Goal: Transaction & Acquisition: Obtain resource

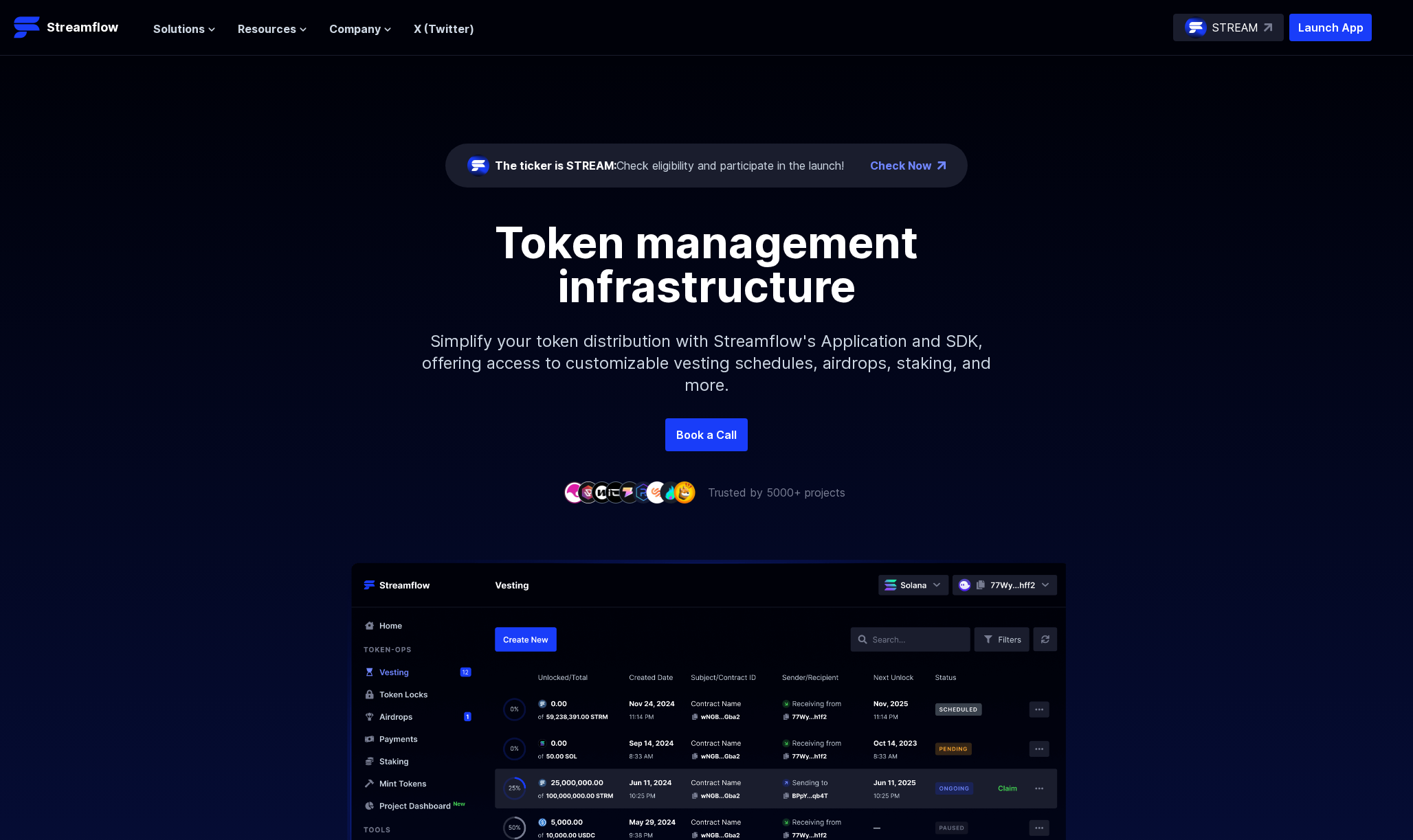
click at [1350, 31] on p "Launch App" at bounding box center [1330, 27] width 82 height 27
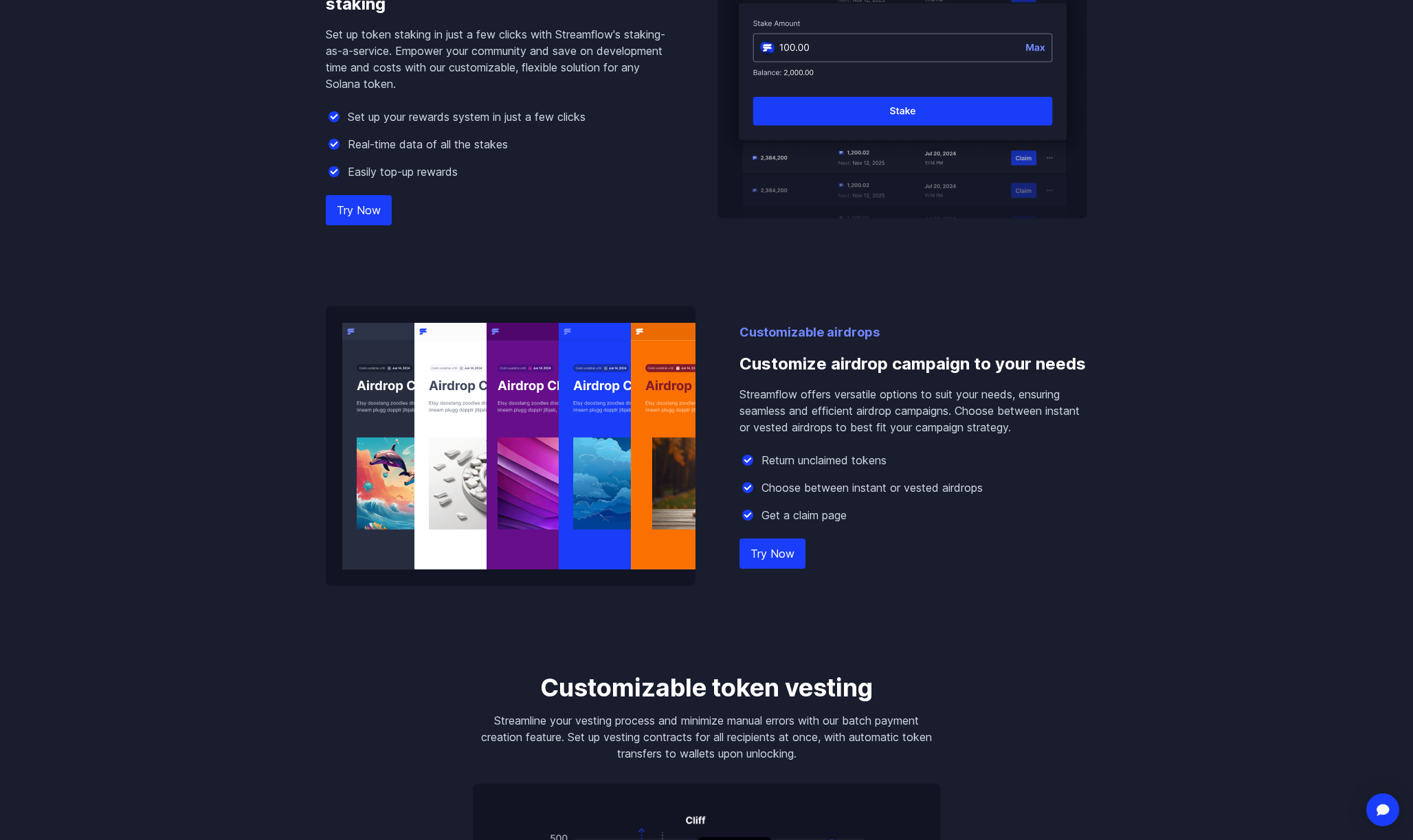
scroll to position [1553, 0]
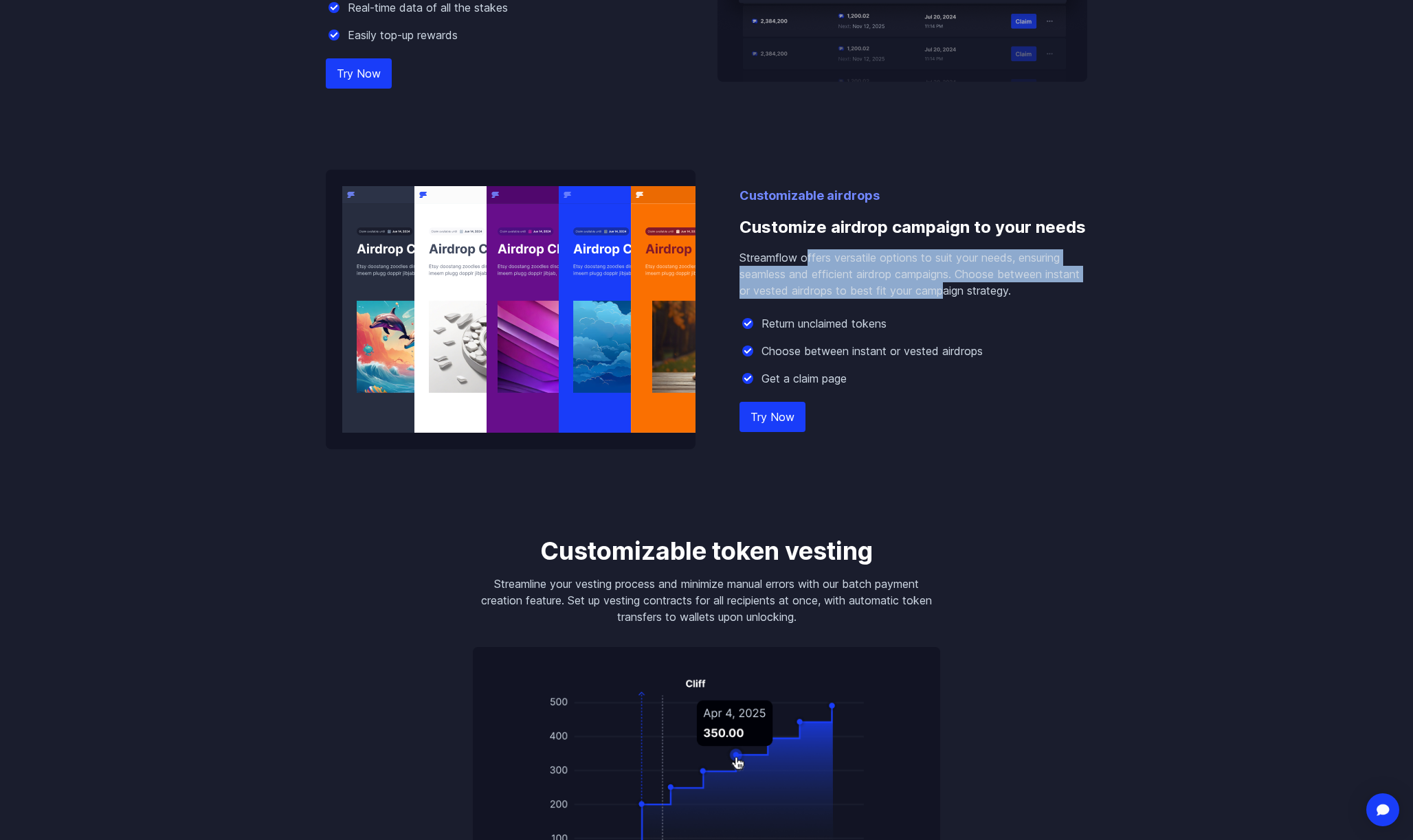
drag, startPoint x: 979, startPoint y: 291, endPoint x: 807, endPoint y: 264, distance: 174.1
click at [807, 264] on p "Streamflow offers versatile options to suit your needs, ensuring seamless and e…" at bounding box center [913, 274] width 348 height 49
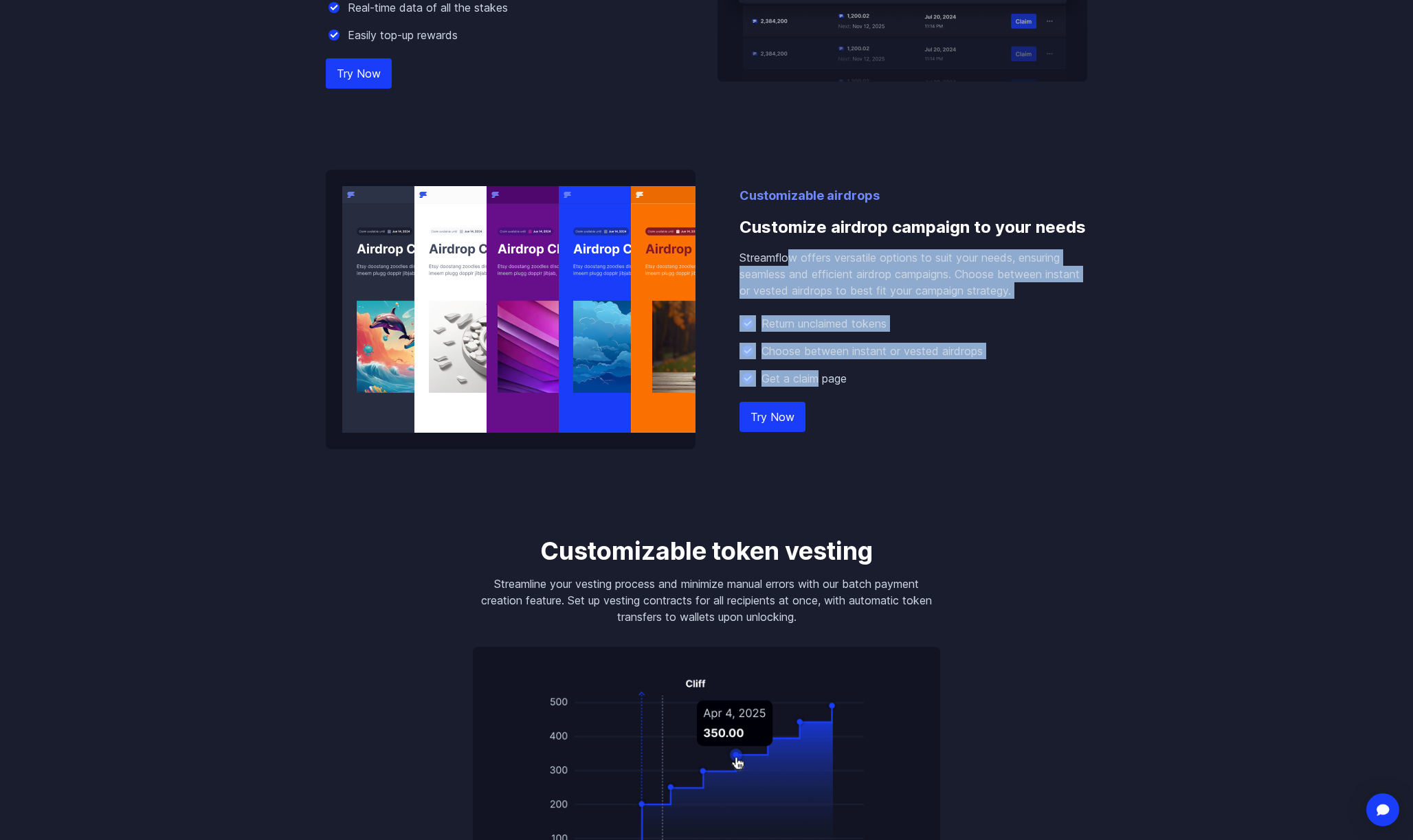
drag, startPoint x: 792, startPoint y: 261, endPoint x: 815, endPoint y: 375, distance: 116.3
click at [815, 375] on div "Customizable airdrops Customize airdrop campaign to your needs Streamflow offer…" at bounding box center [913, 318] width 348 height 264
click at [815, 375] on p "Get a claim page" at bounding box center [804, 379] width 85 height 17
drag, startPoint x: 808, startPoint y: 380, endPoint x: 824, endPoint y: 241, distance: 139.9
click at [824, 241] on div "Customizable airdrops Customize airdrop campaign to your needs Streamflow offer…" at bounding box center [913, 318] width 348 height 264
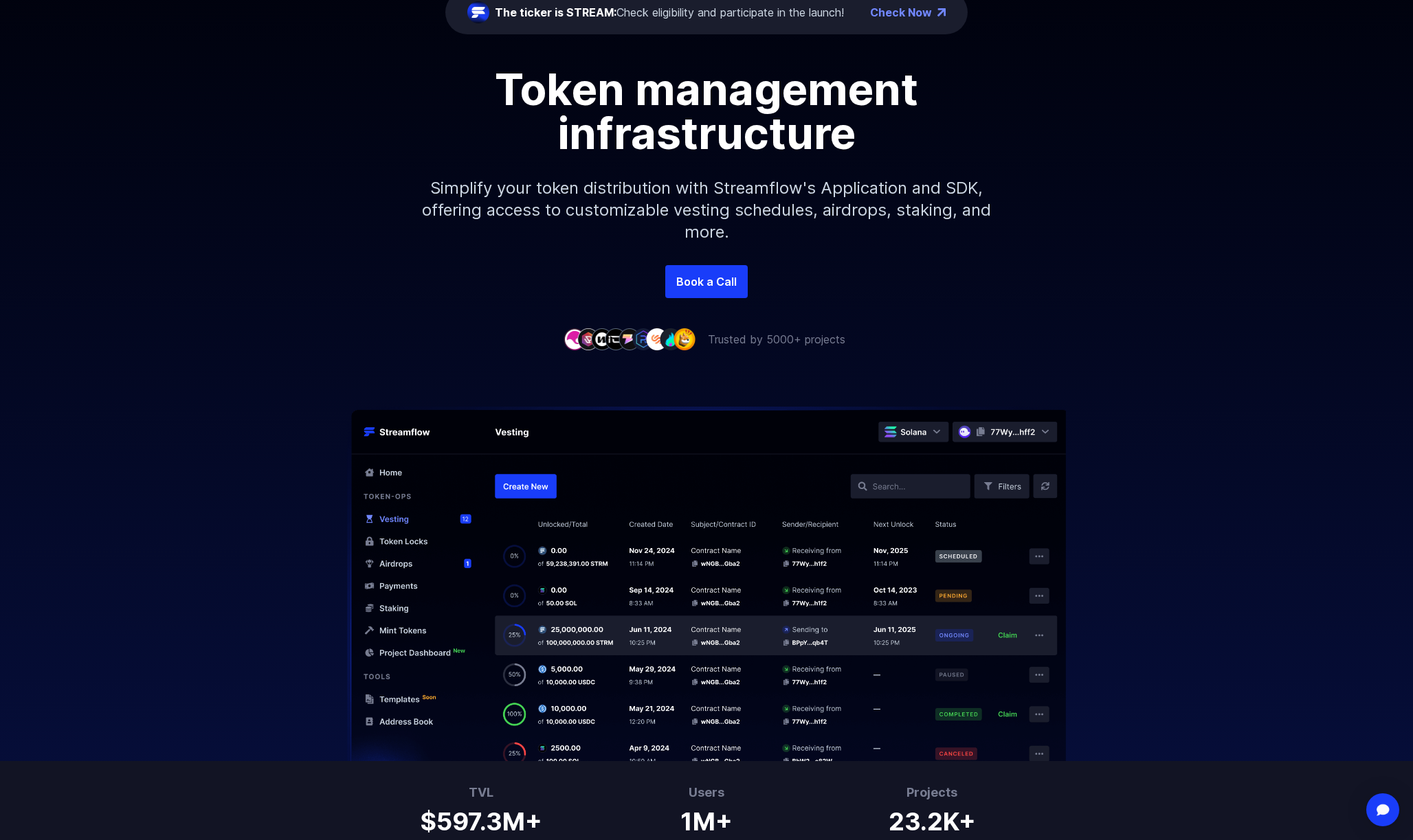
scroll to position [151, 0]
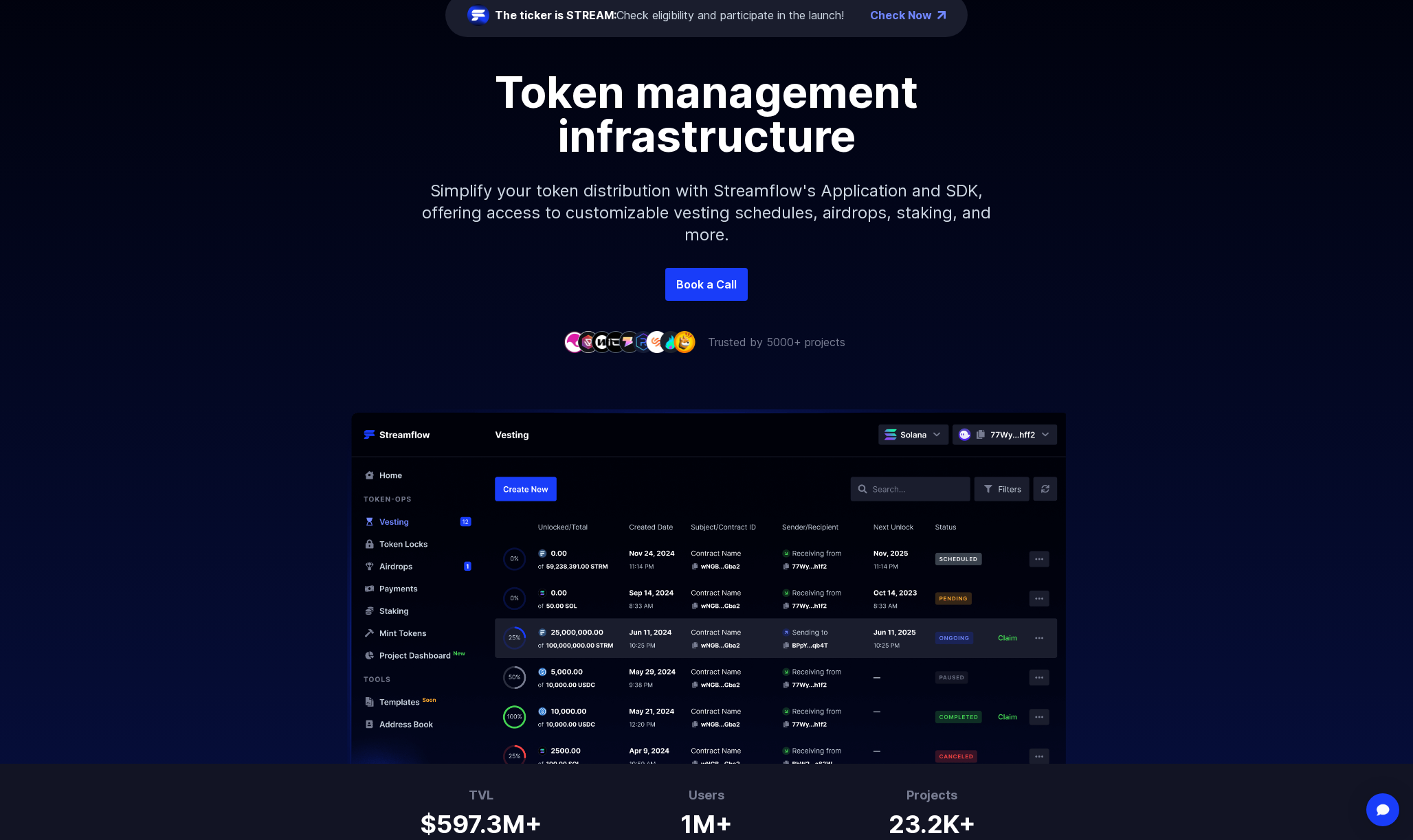
click at [669, 341] on img at bounding box center [671, 342] width 22 height 22
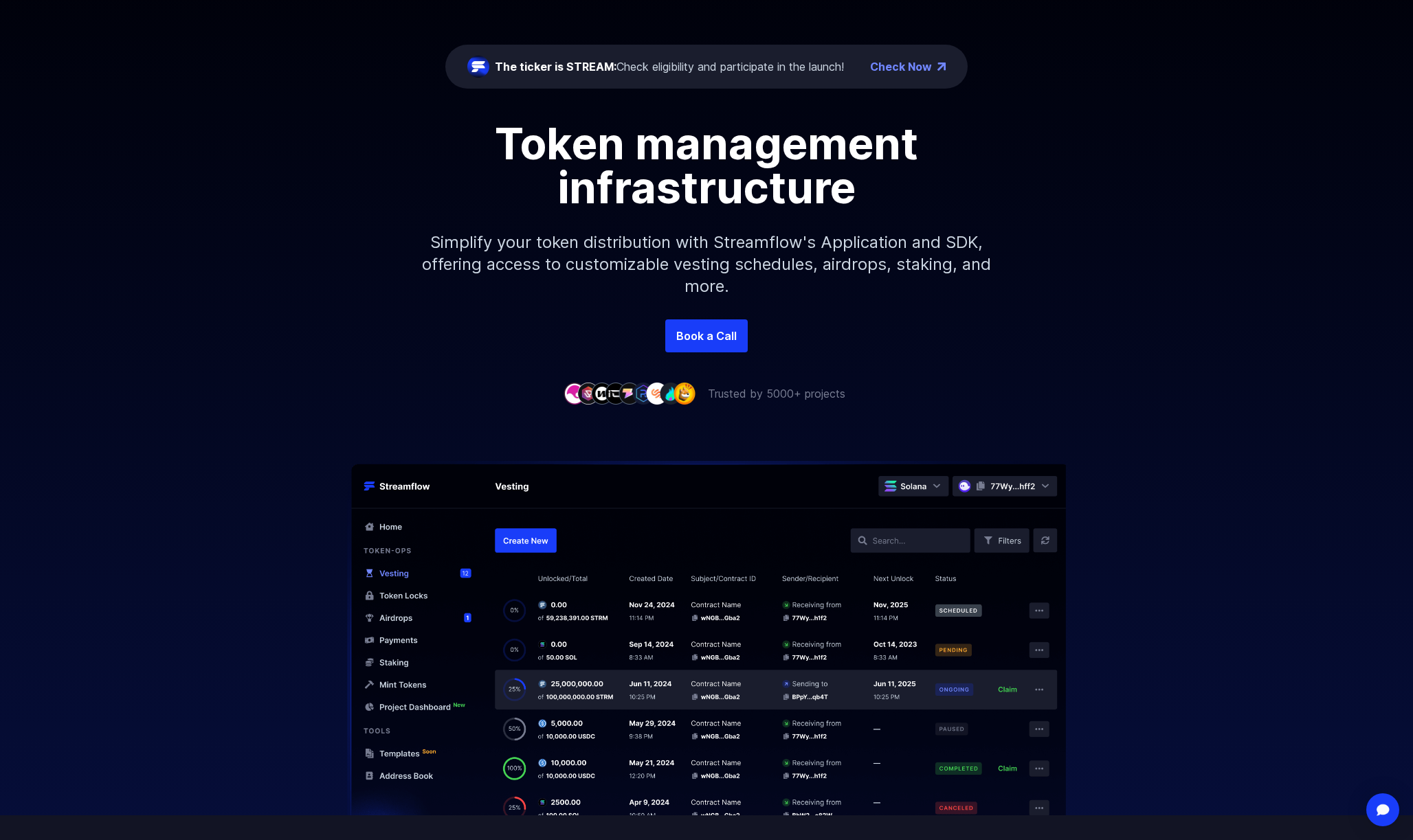
scroll to position [0, 0]
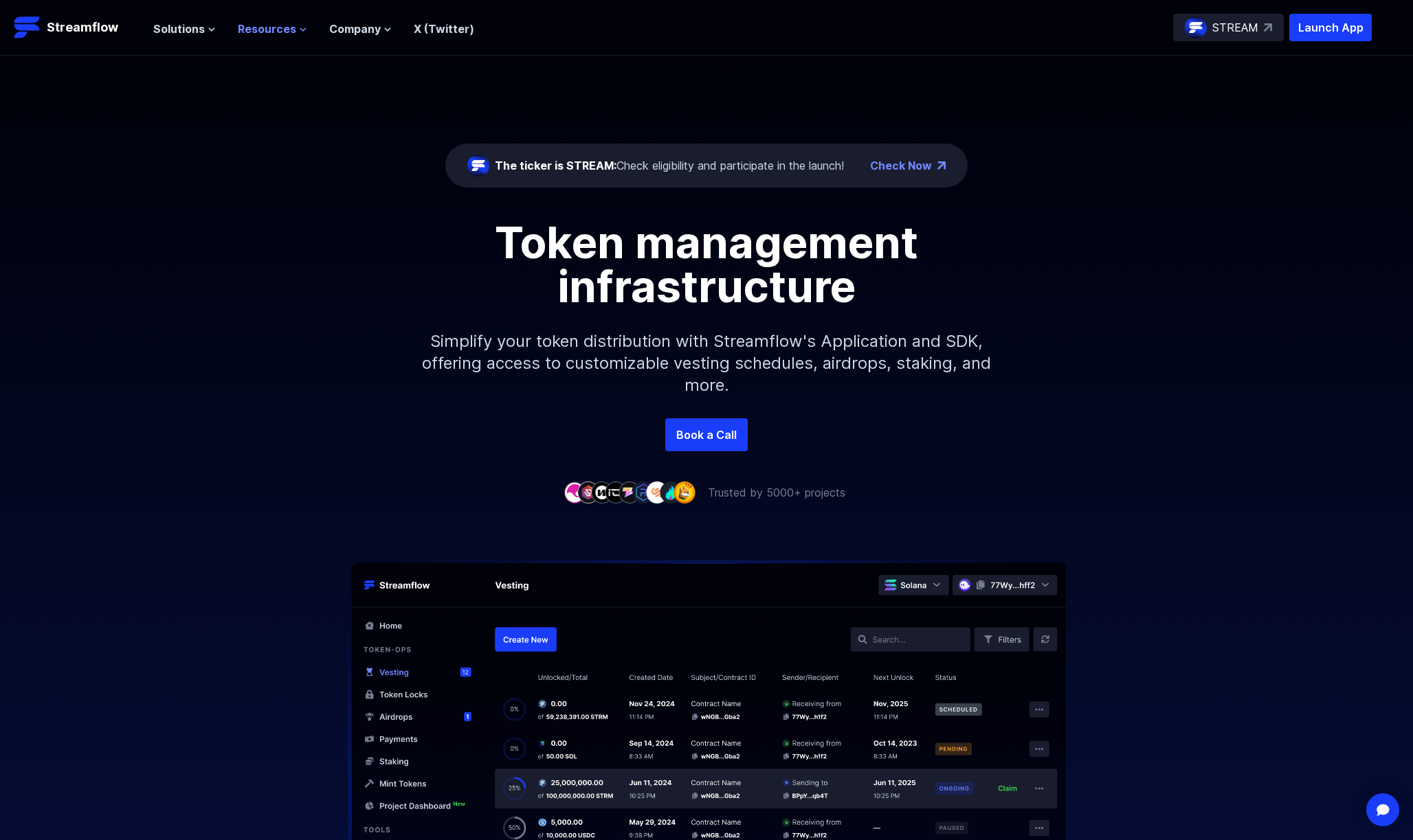
click at [290, 29] on span "Resources" at bounding box center [267, 29] width 59 height 17
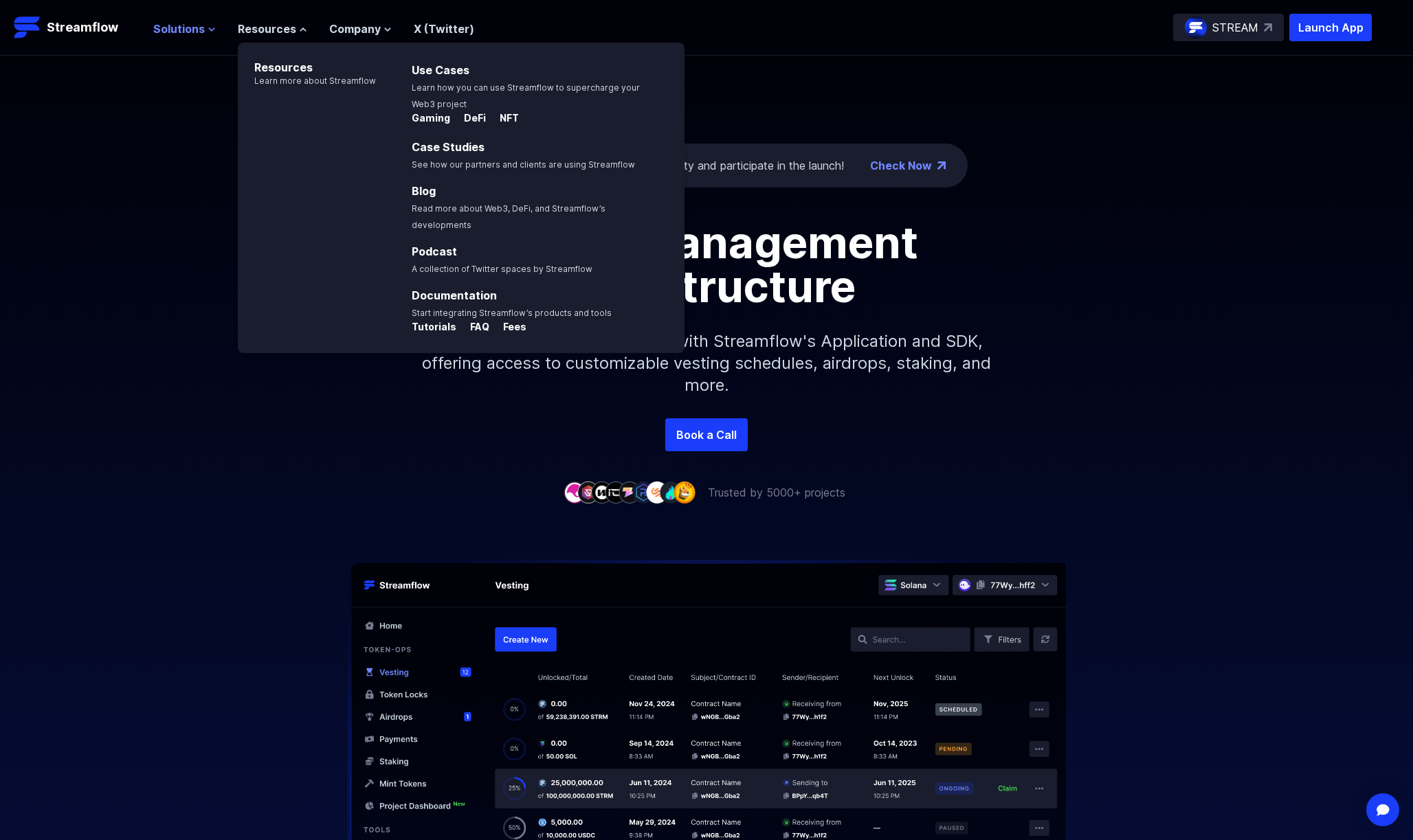
click at [169, 24] on span "Solutions" at bounding box center [179, 29] width 52 height 17
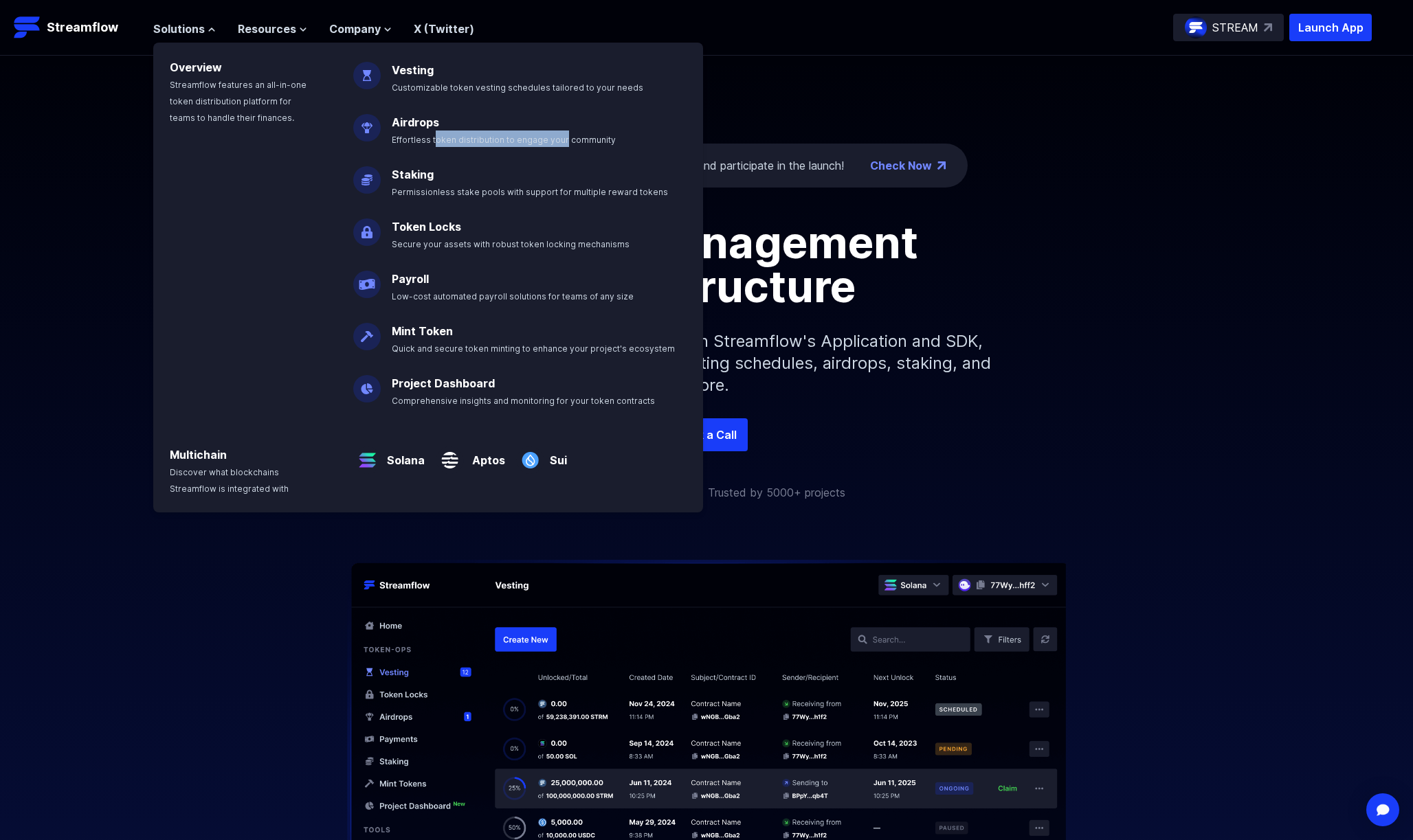
drag, startPoint x: 556, startPoint y: 144, endPoint x: 431, endPoint y: 136, distance: 125.3
click at [431, 135] on span "Effortless token distribution to engage your community" at bounding box center [503, 139] width 224 height 10
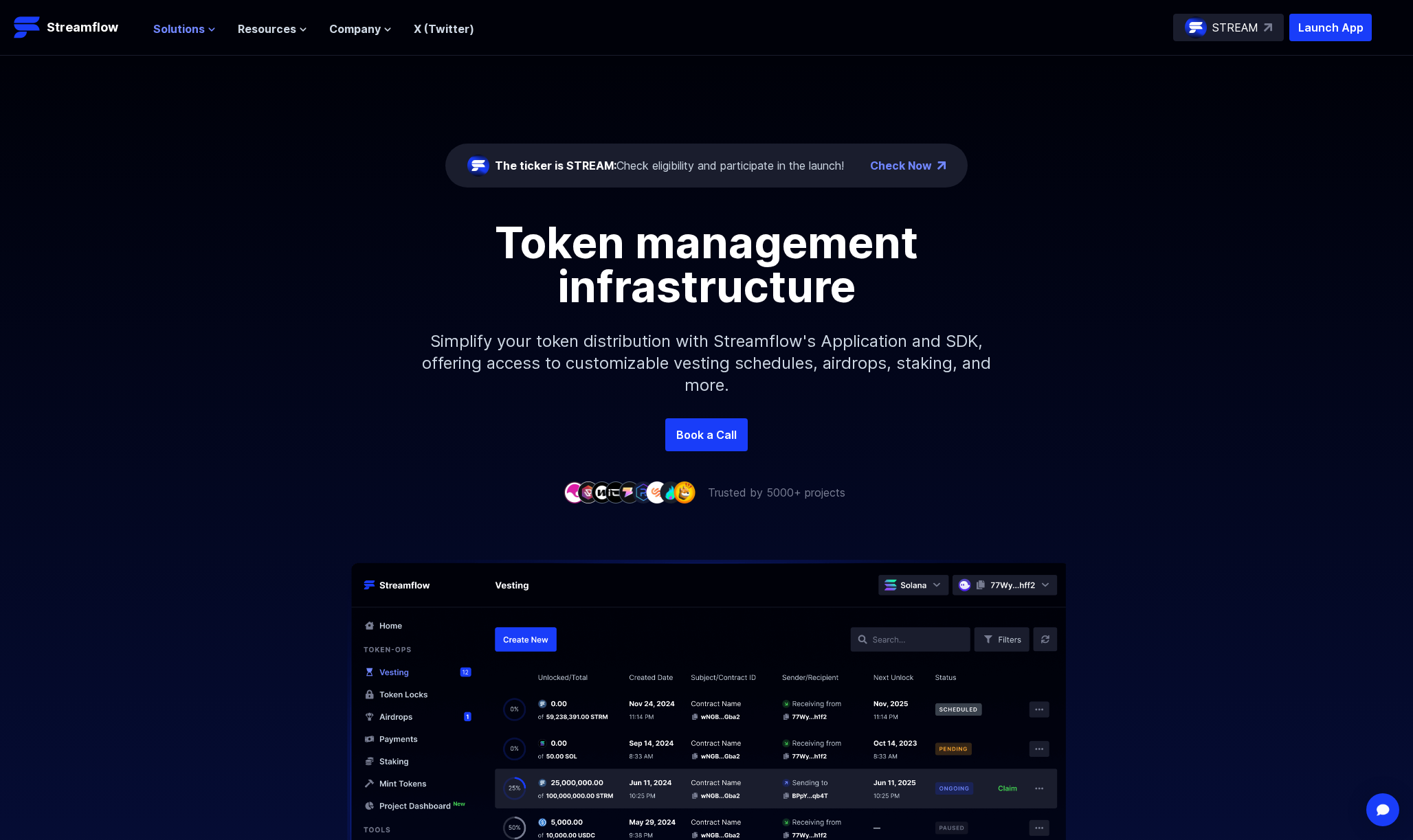
click at [185, 31] on span "Solutions" at bounding box center [179, 29] width 52 height 17
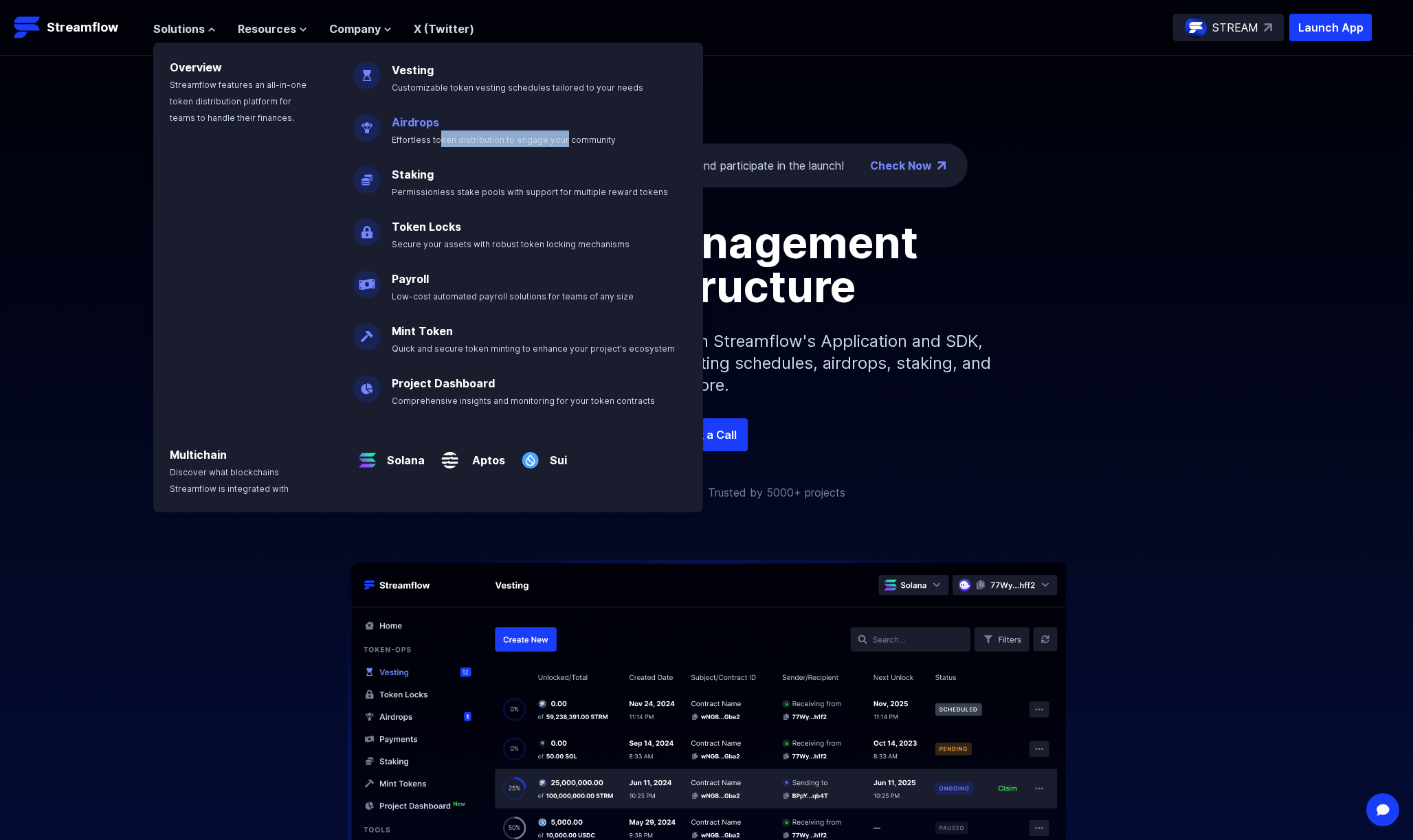
click at [415, 123] on link "Airdrops" at bounding box center [415, 123] width 47 height 14
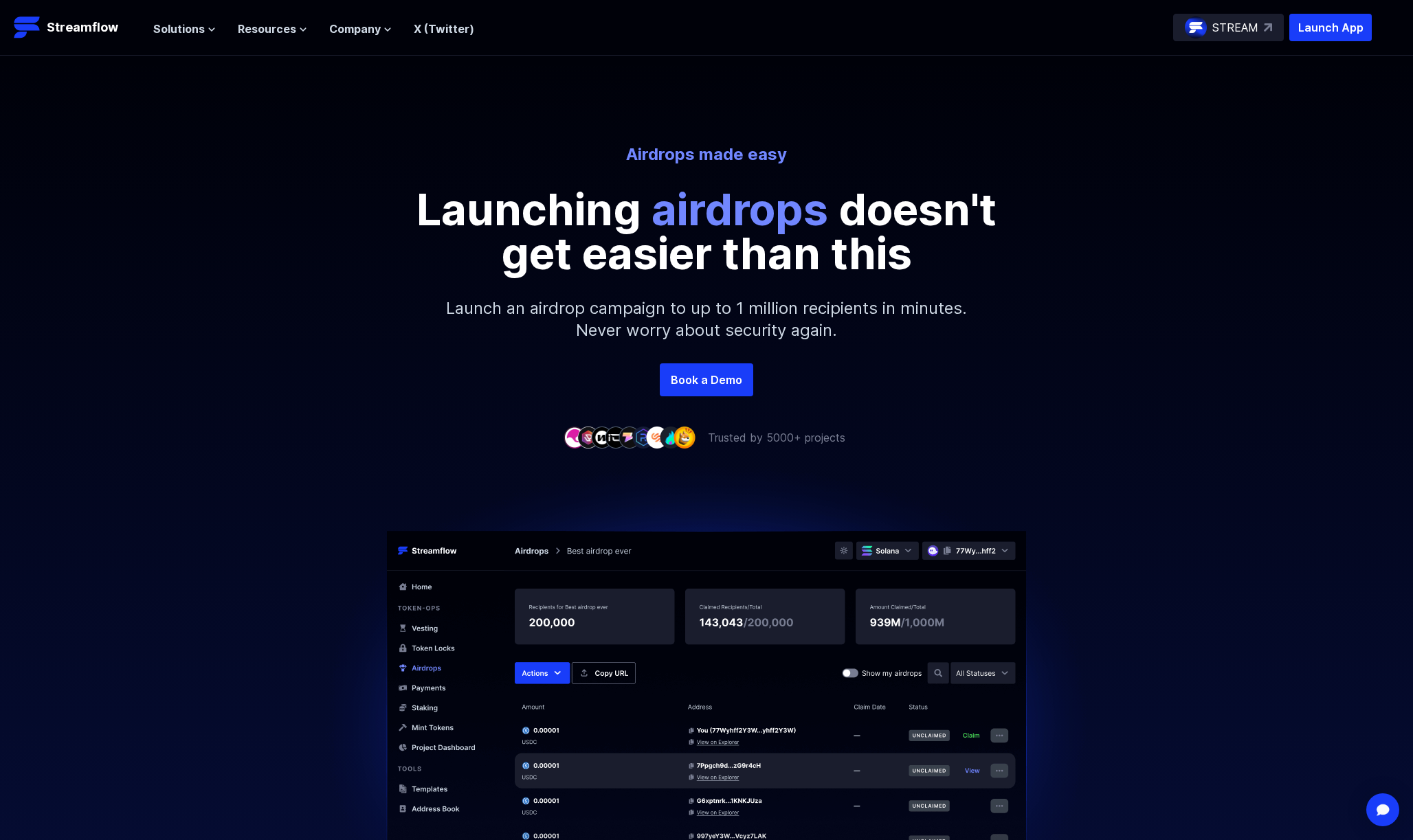
scroll to position [3, 0]
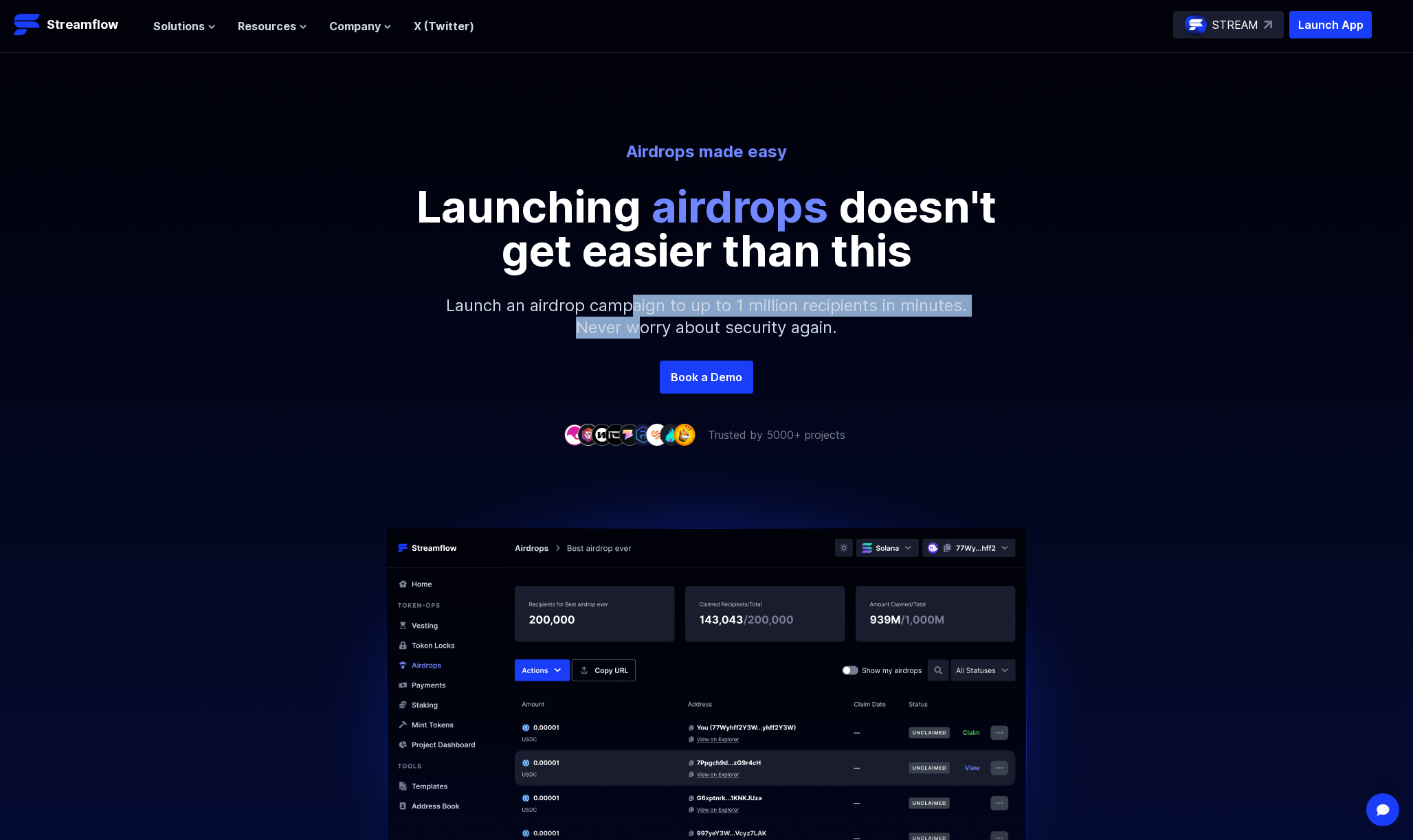
drag, startPoint x: 636, startPoint y: 333, endPoint x: 629, endPoint y: 295, distance: 38.6
click at [629, 295] on p "Launch an airdrop campaign to up to 1 million recipients in minutes. Never worr…" at bounding box center [706, 316] width 591 height 88
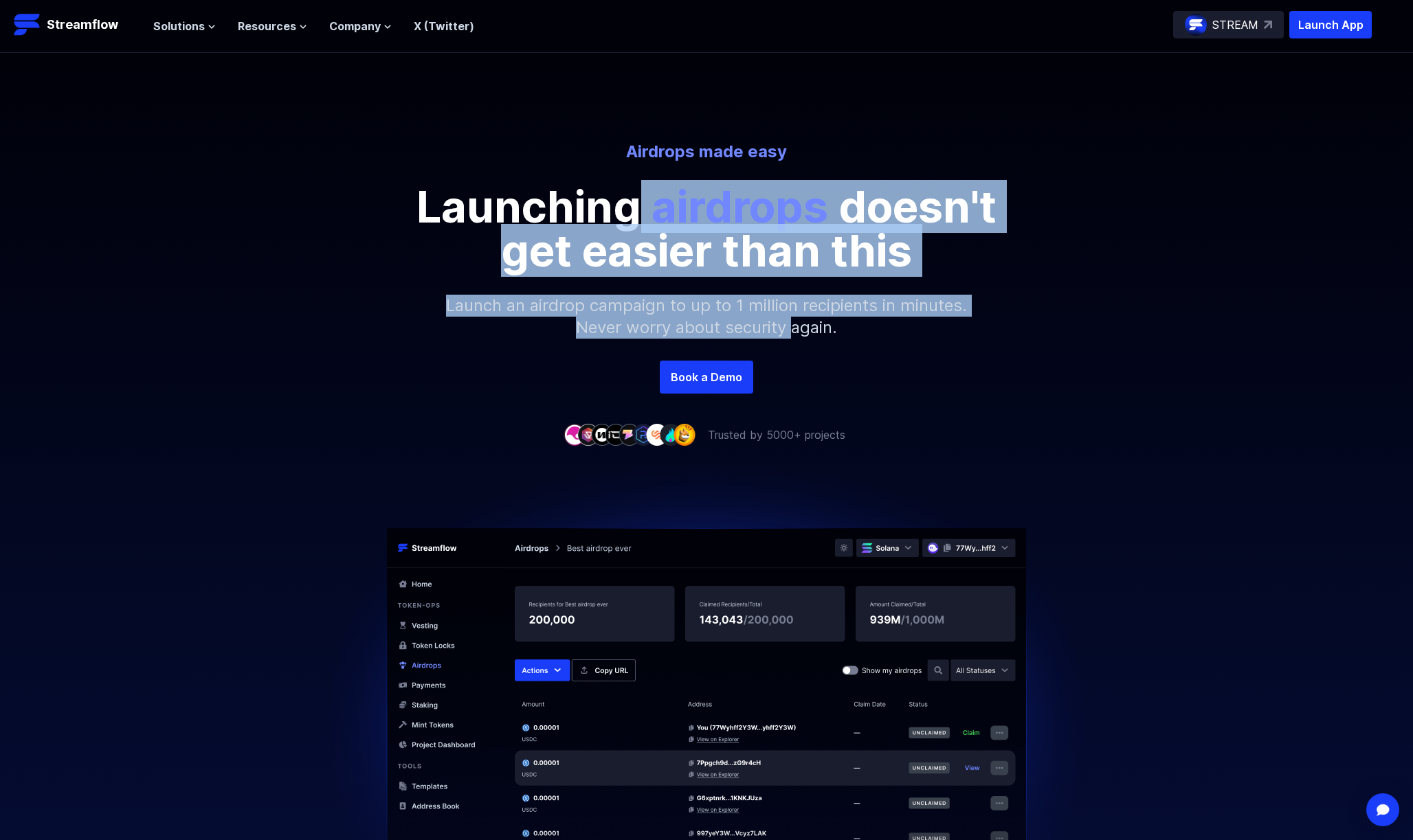
drag, startPoint x: 636, startPoint y: 215, endPoint x: 792, endPoint y: 327, distance: 192.0
click at [792, 327] on div "Airdrops made easy Launching airdrops doesn't get easier than this Launch an ai…" at bounding box center [706, 250] width 1413 height 220
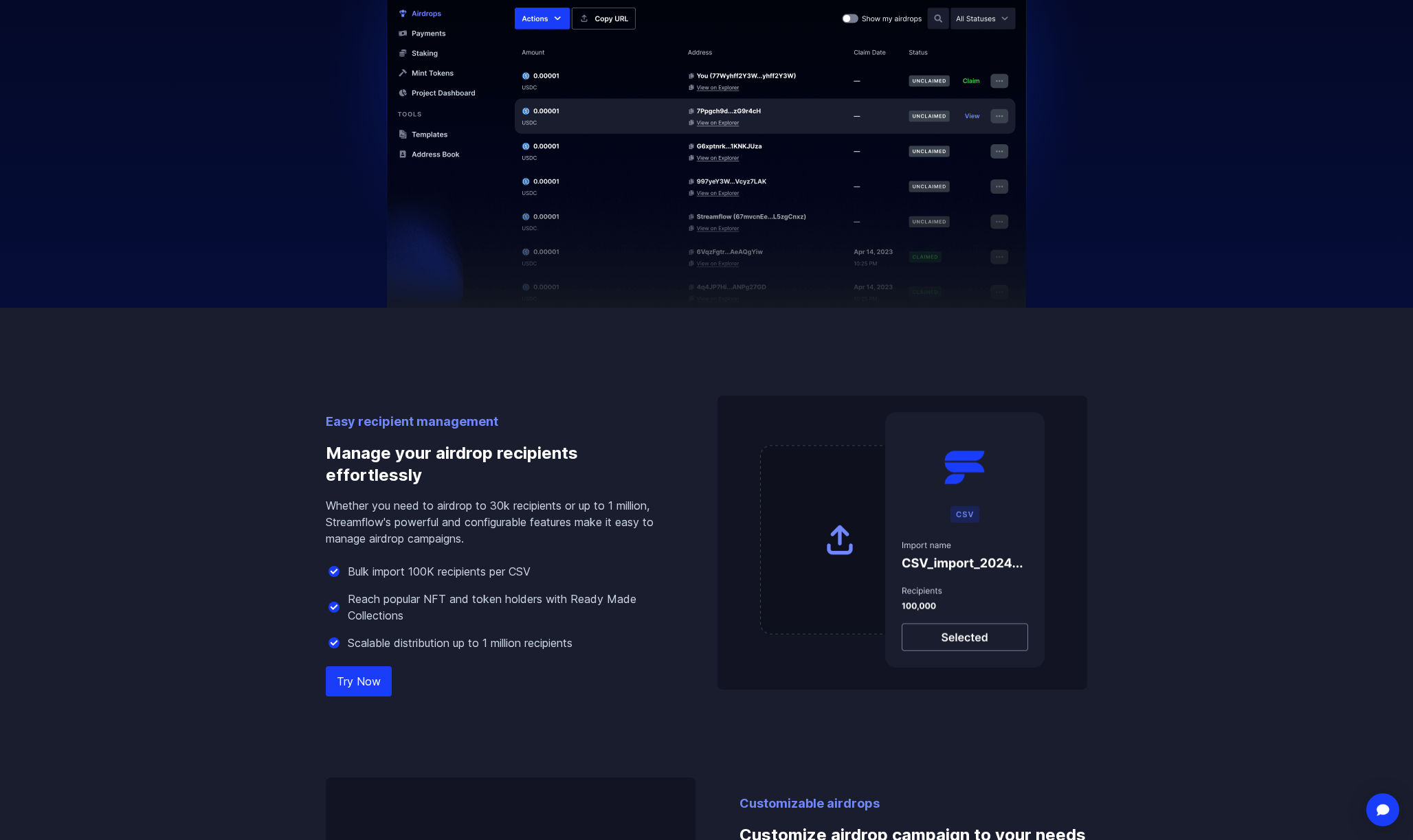
scroll to position [943, 0]
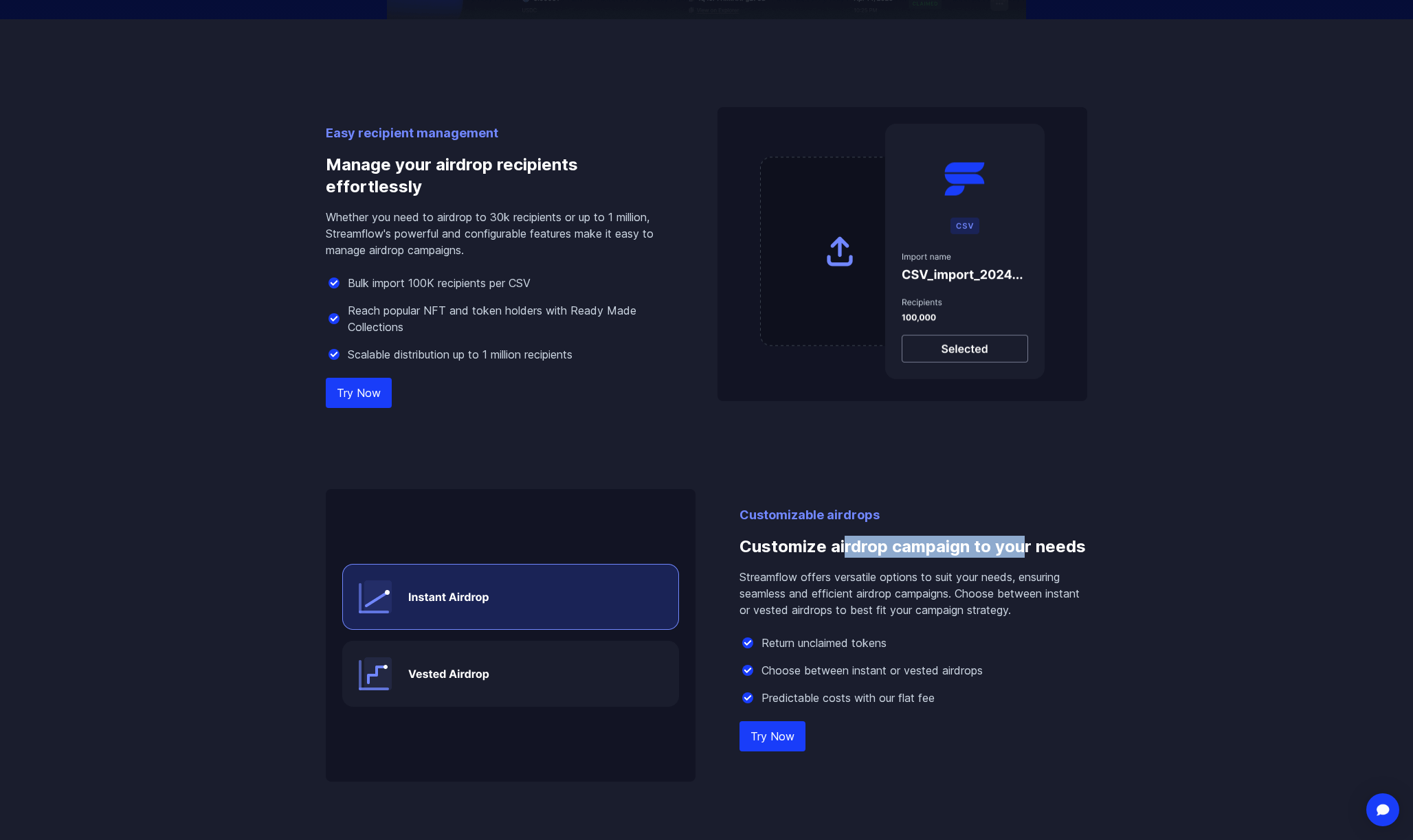
drag, startPoint x: 1022, startPoint y: 547, endPoint x: 843, endPoint y: 549, distance: 179.0
click at [843, 549] on h3 "Customize airdrop campaign to your needs" at bounding box center [913, 547] width 348 height 44
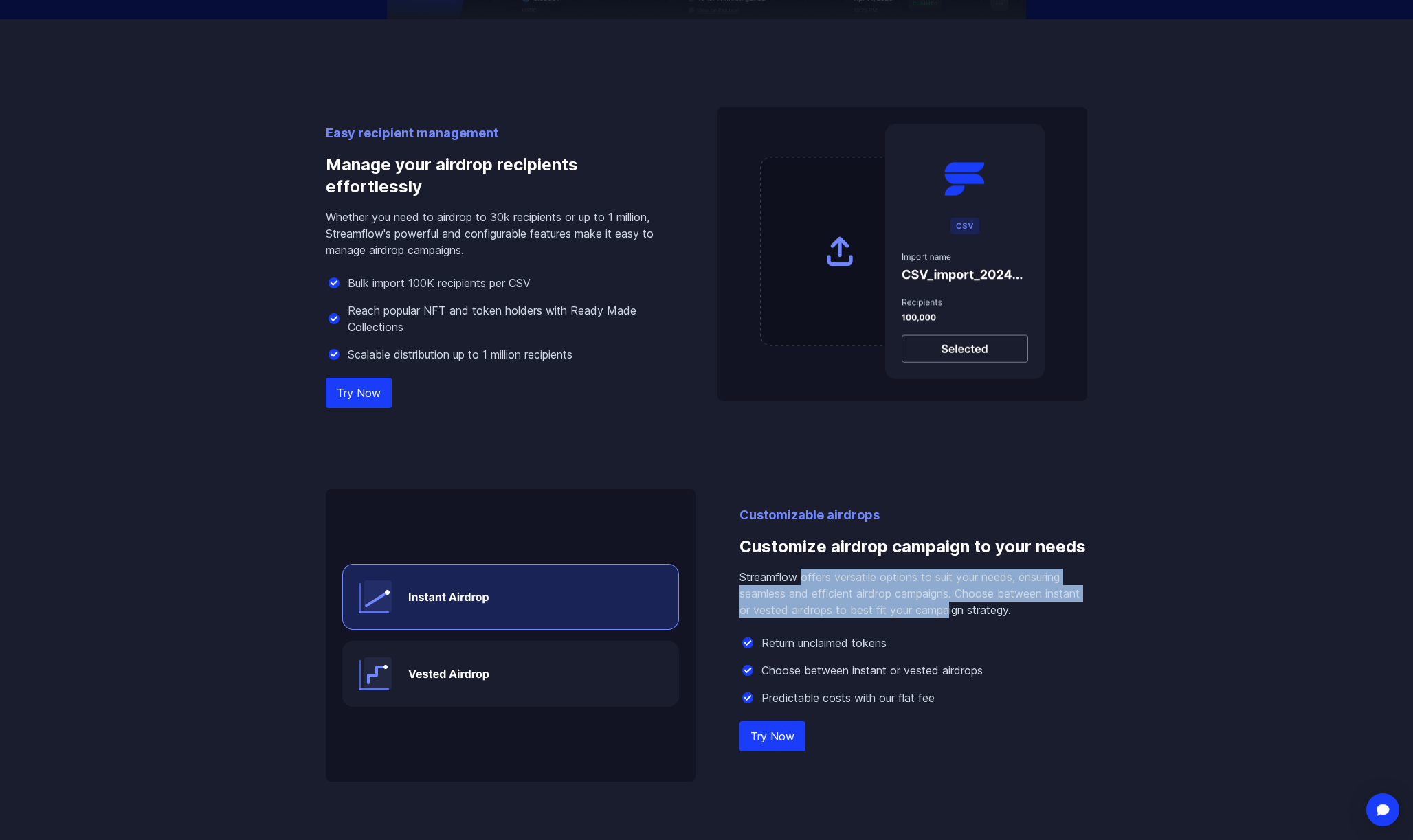
drag, startPoint x: 972, startPoint y: 609, endPoint x: 803, endPoint y: 570, distance: 173.4
click at [803, 570] on p "Streamflow offers versatile options to suit your needs, ensuring seamless and e…" at bounding box center [913, 593] width 348 height 49
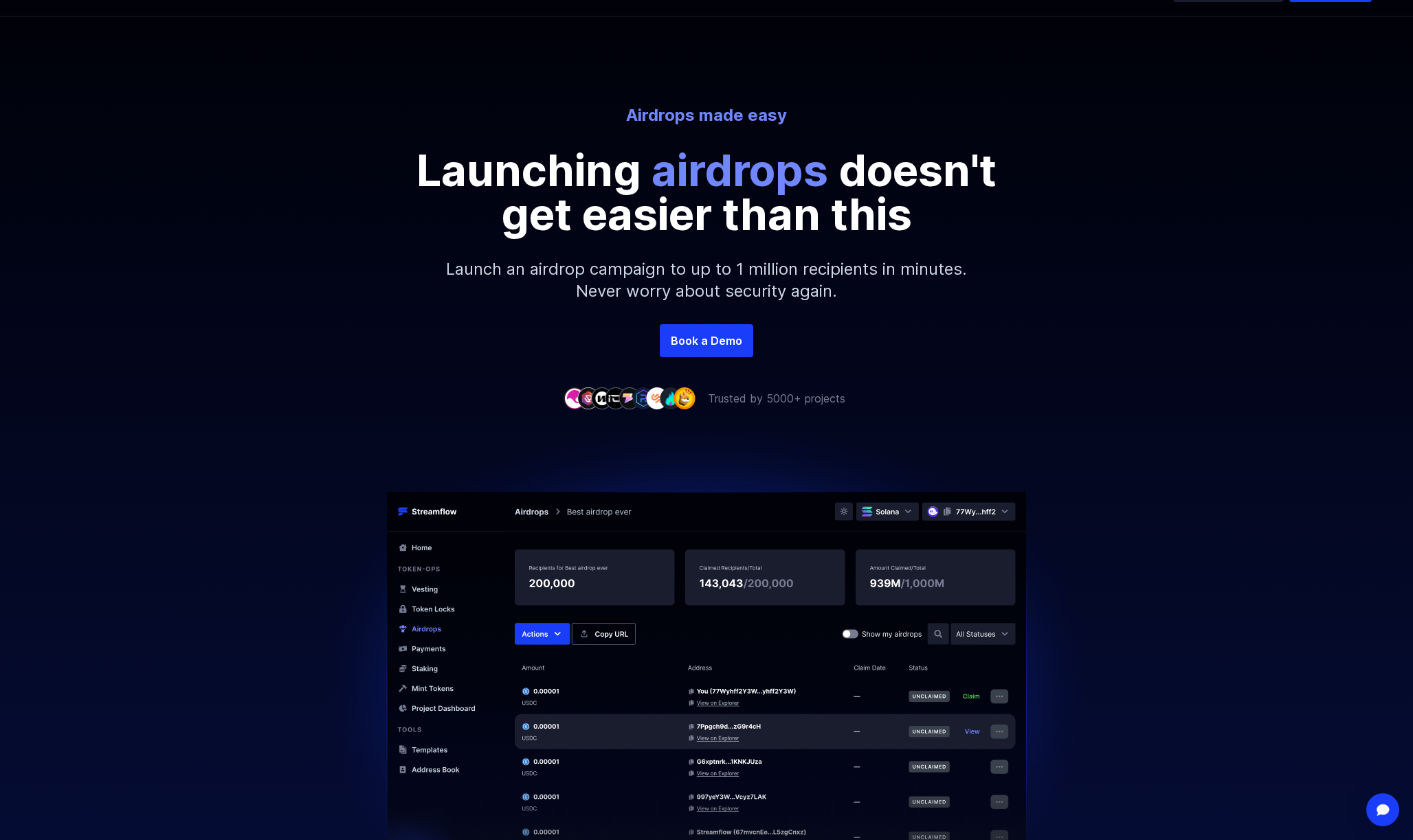
scroll to position [0, 0]
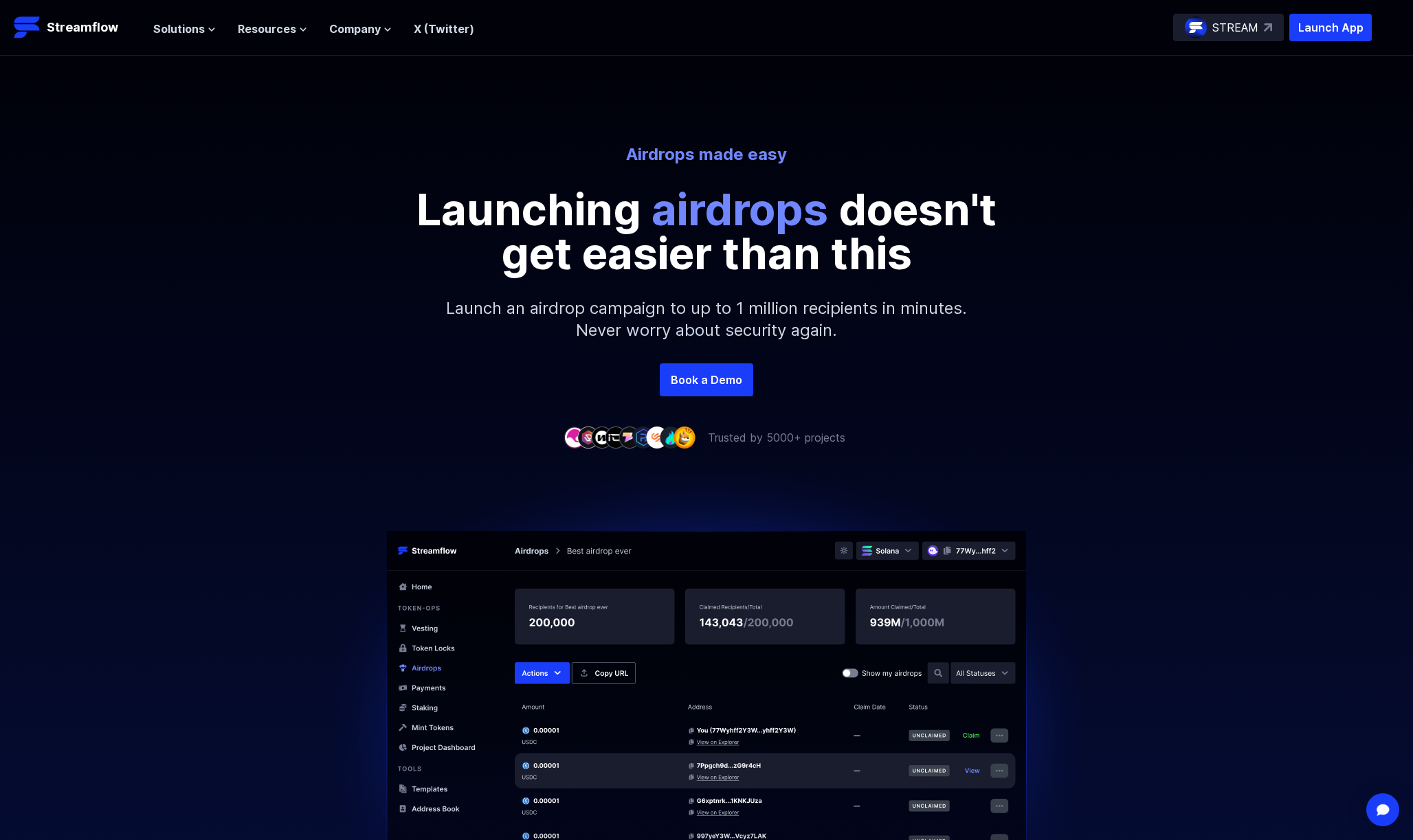
click at [692, 434] on img at bounding box center [685, 437] width 22 height 22
click at [68, 28] on p "Streamflow" at bounding box center [82, 28] width 72 height 20
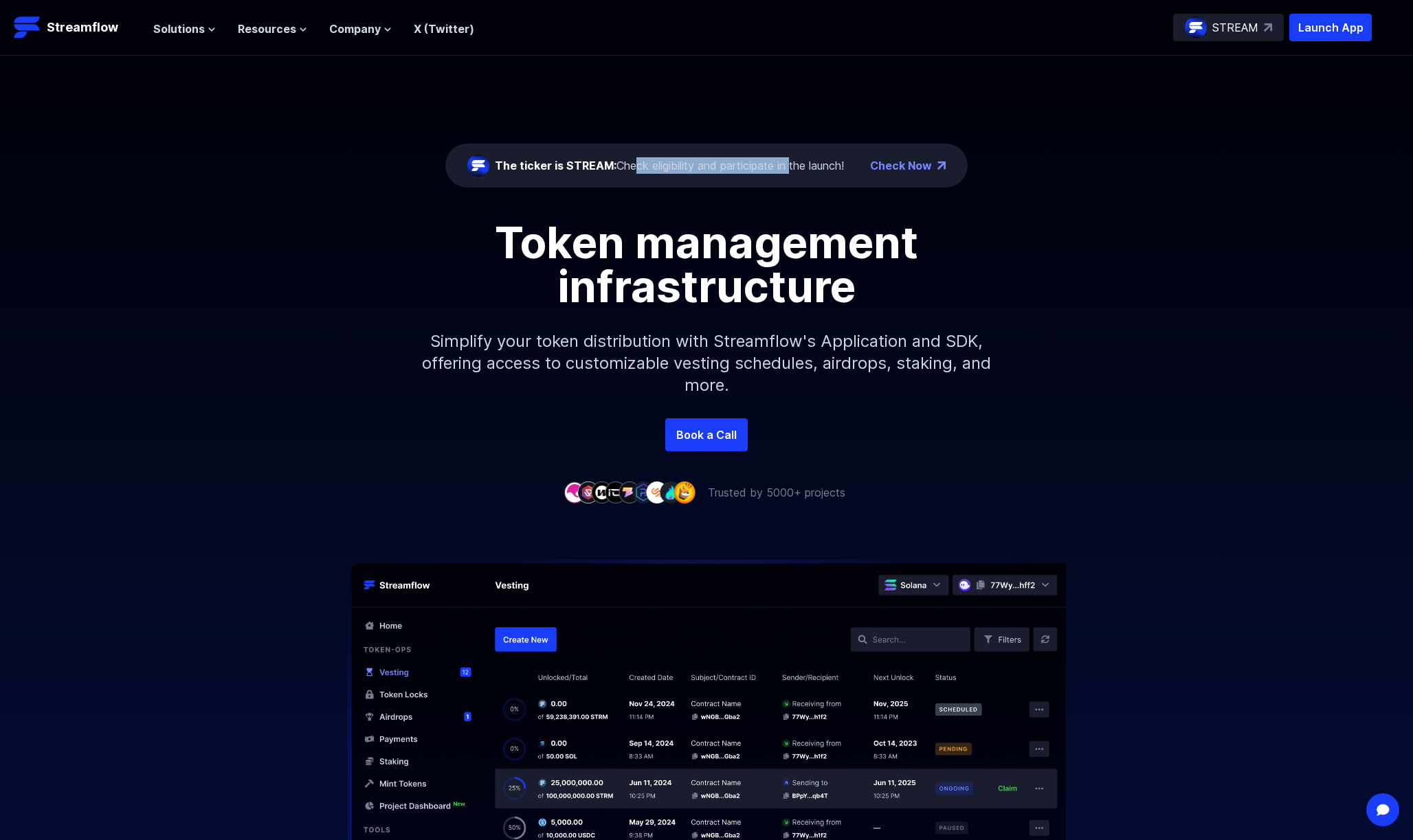
drag, startPoint x: 786, startPoint y: 169, endPoint x: 625, endPoint y: 165, distance: 161.0
click at [625, 165] on div "The ticker is STREAM: Check eligibility and participate in the launch!" at bounding box center [669, 166] width 349 height 17
click at [912, 167] on link "Check Now" at bounding box center [901, 166] width 62 height 17
click at [369, 28] on span "Company" at bounding box center [355, 29] width 52 height 17
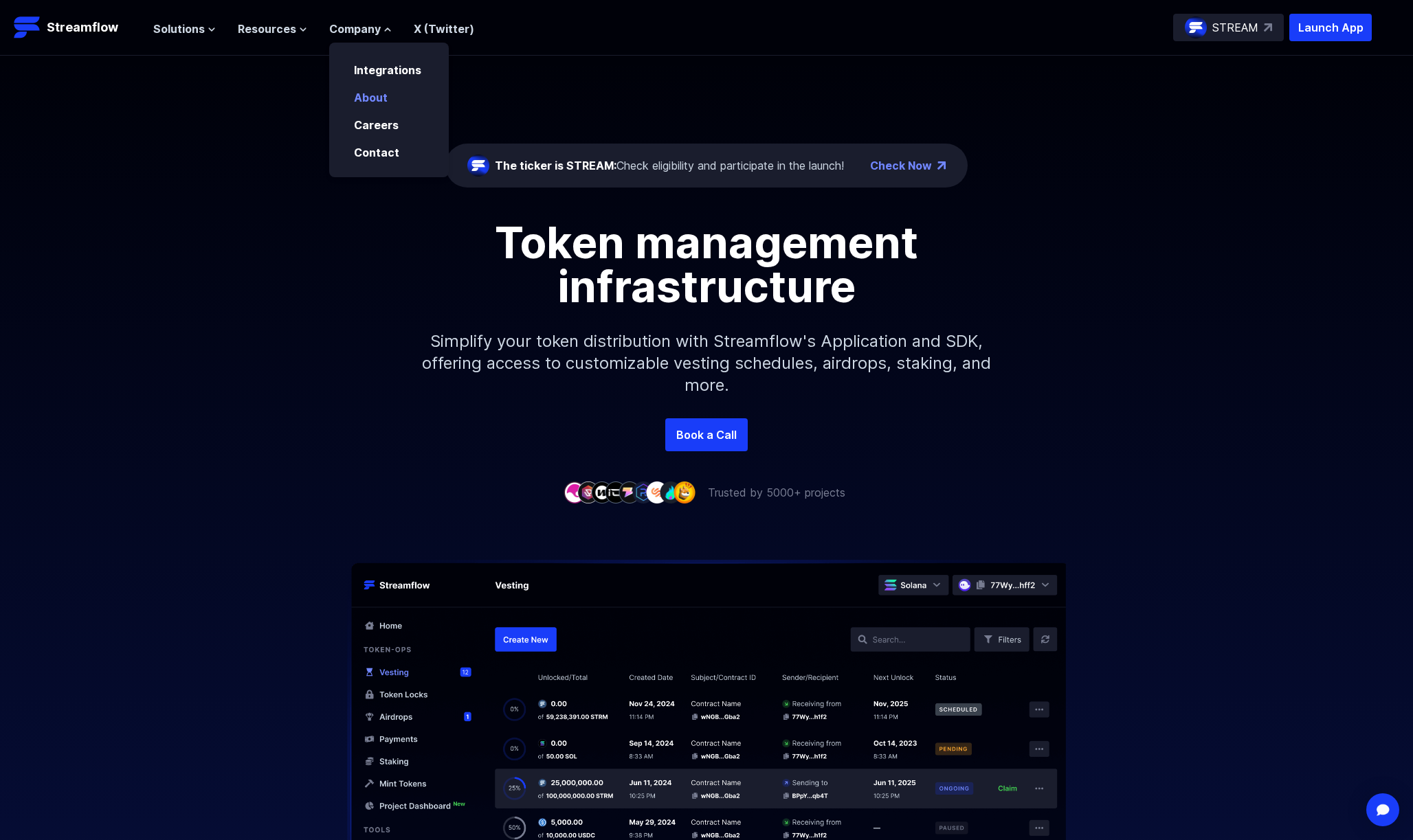
click at [391, 98] on p "About" at bounding box center [381, 98] width 70 height 17
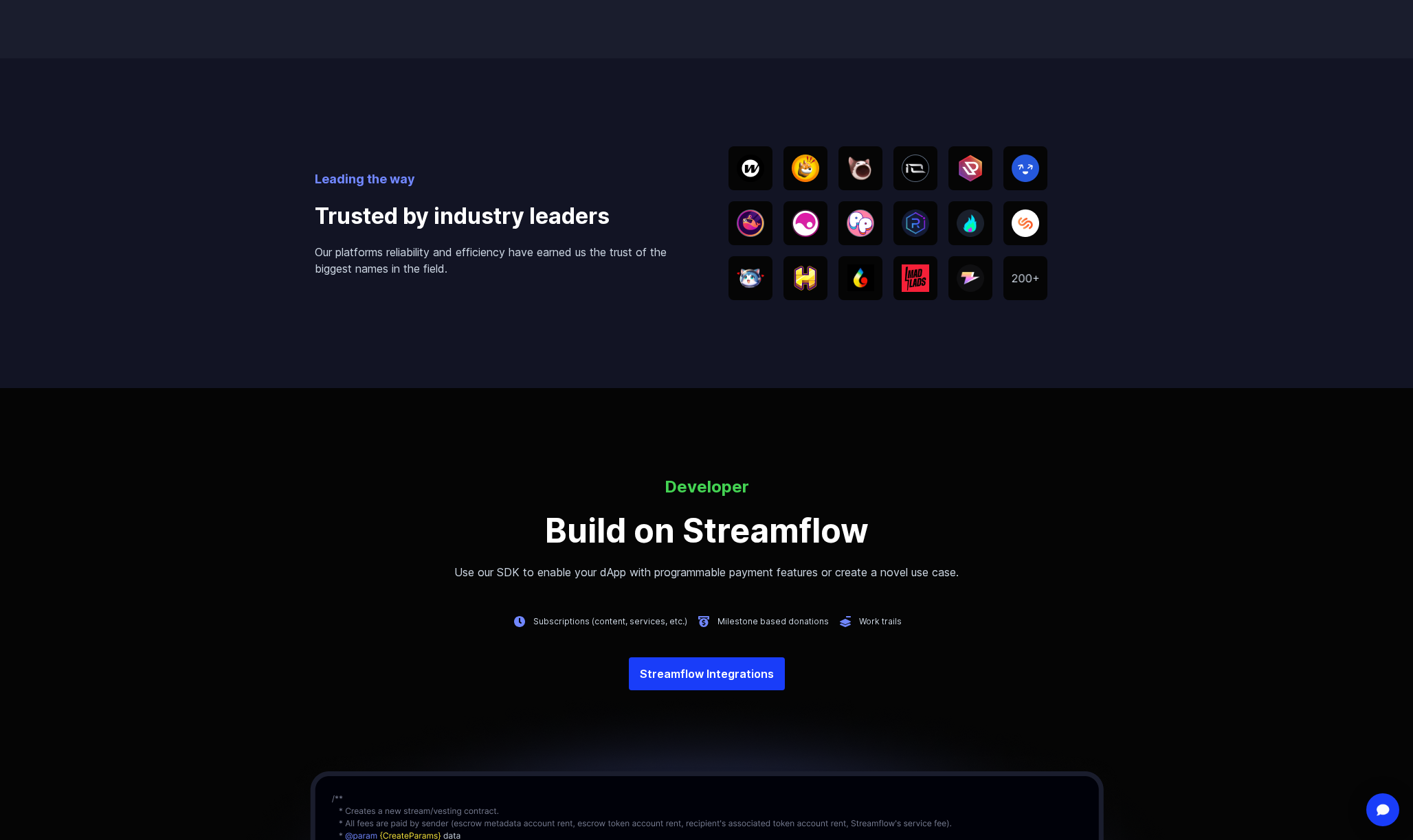
scroll to position [3474, 0]
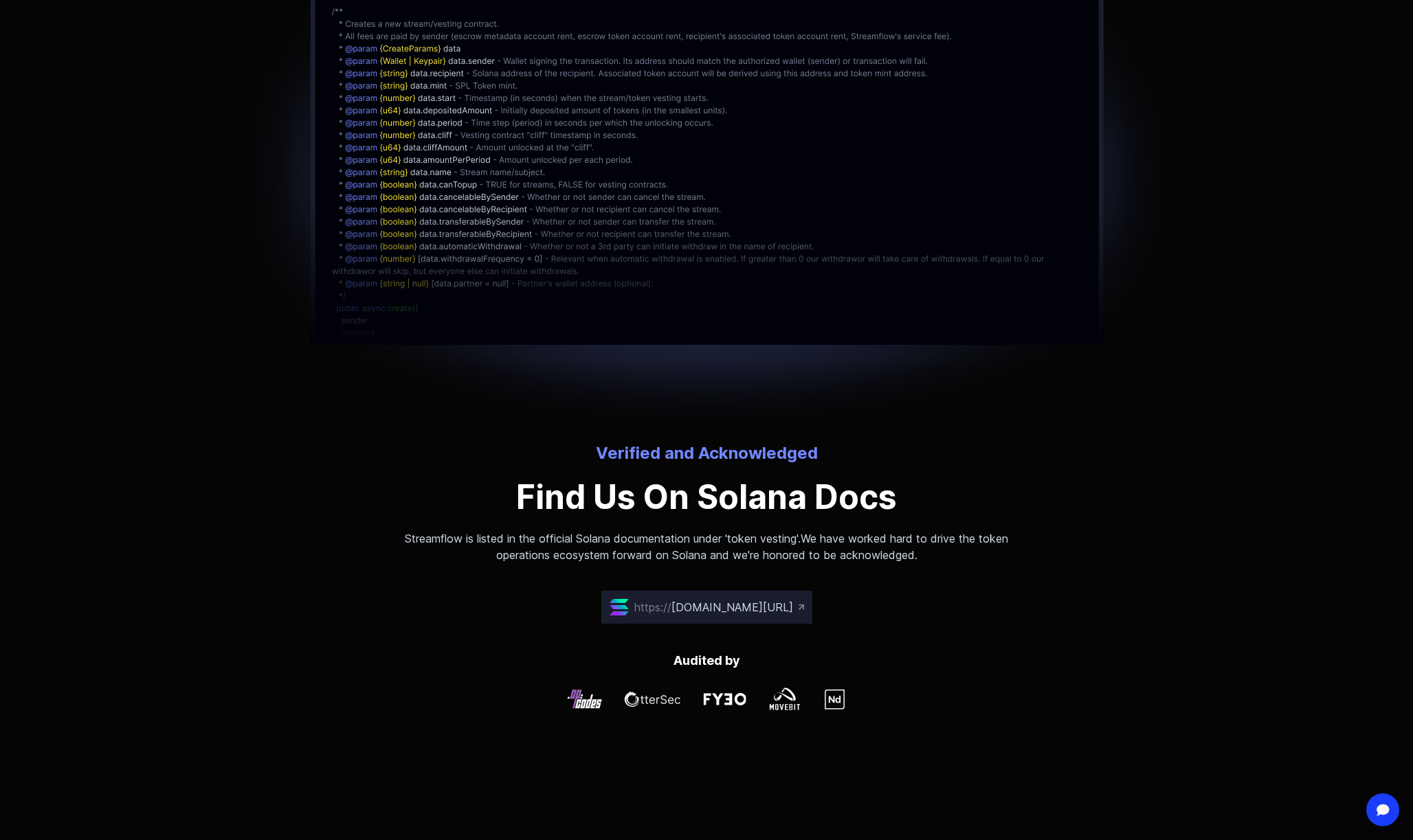
click at [776, 606] on span "spl.solana.com/token#2-streamflow-timelock" at bounding box center [732, 607] width 121 height 14
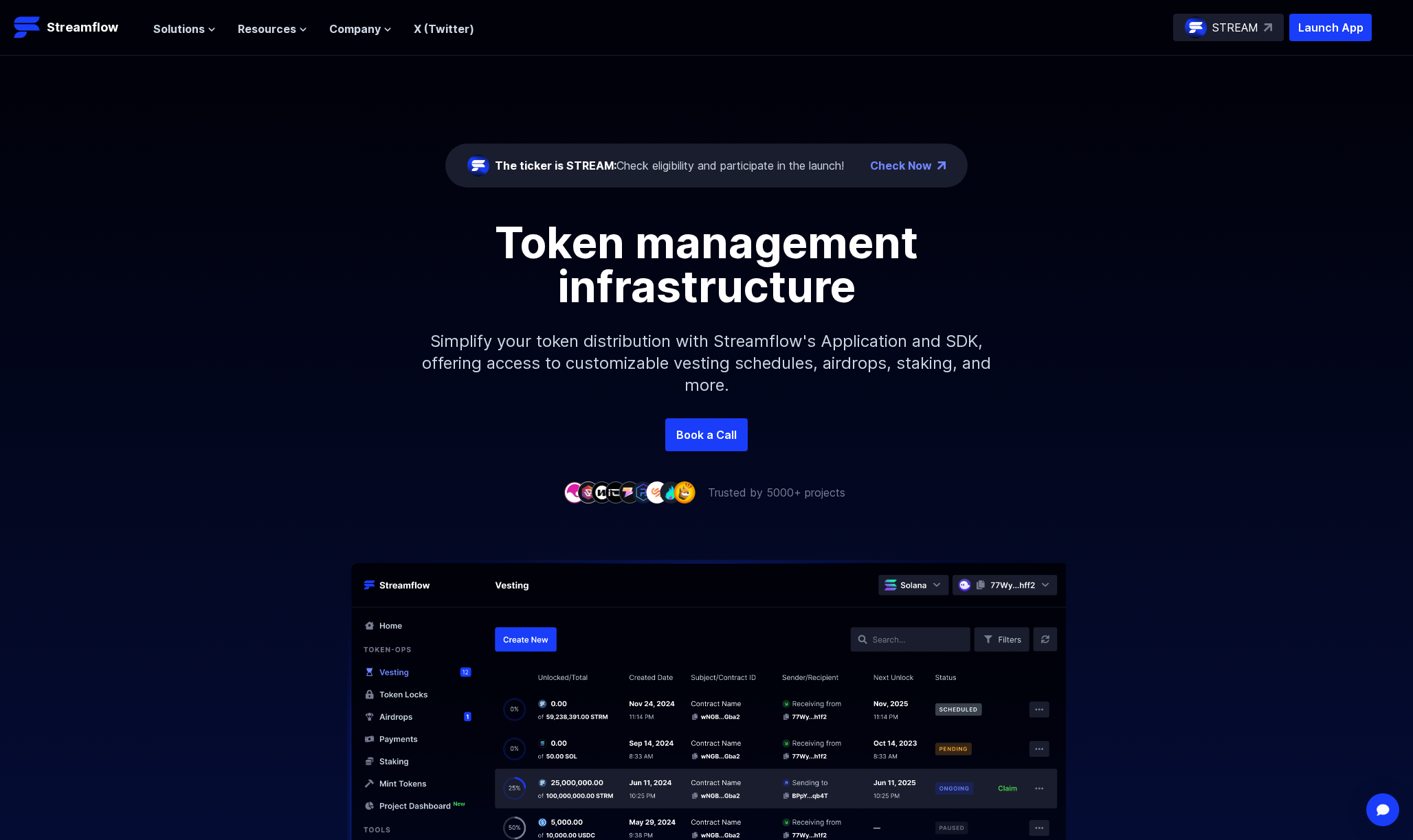
click at [917, 176] on div "The ticker is STREAM: Check eligibility and participate in the launch! Check Now" at bounding box center [706, 165] width 522 height 44
click at [915, 165] on link "Check Now" at bounding box center [901, 166] width 62 height 17
